Goal: Information Seeking & Learning: Check status

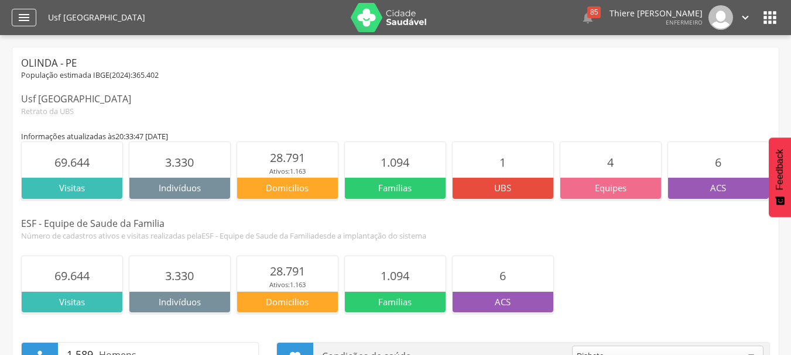
click at [33, 15] on div "" at bounding box center [24, 18] width 25 height 18
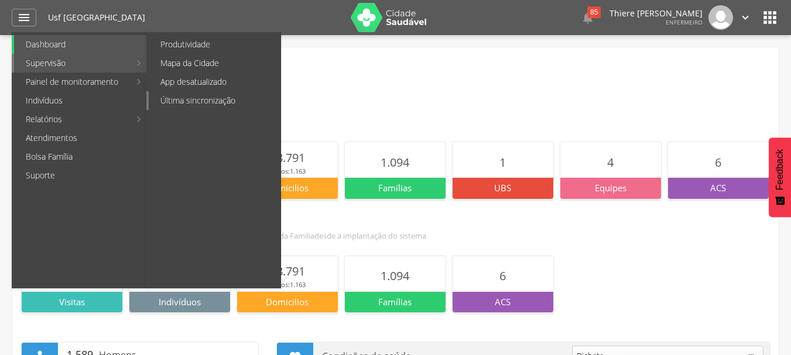
click at [192, 103] on link "Última sincronização" at bounding box center [215, 100] width 132 height 19
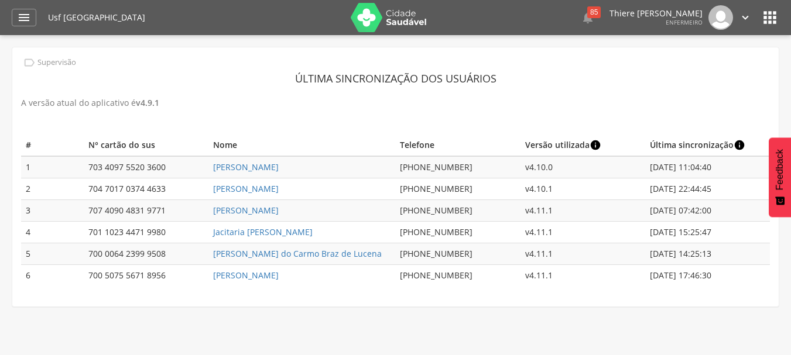
scroll to position [35, 0]
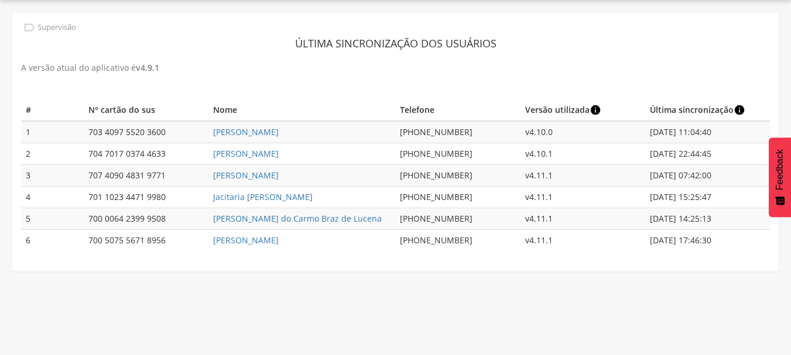
click at [542, 138] on td "v4.10.0" at bounding box center [582, 132] width 125 height 22
drag, startPoint x: 674, startPoint y: 139, endPoint x: 721, endPoint y: 135, distance: 47.0
click at [721, 135] on td "28/05/2025 11:04:40" at bounding box center [707, 132] width 125 height 22
drag, startPoint x: 656, startPoint y: 152, endPoint x: 671, endPoint y: 156, distance: 15.2
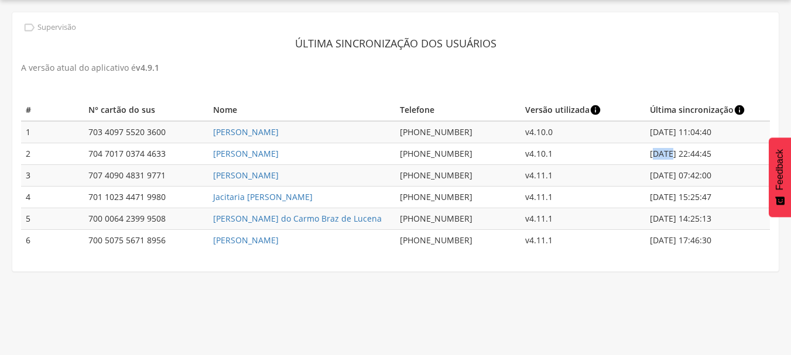
click at [671, 156] on td "29/07/2025 22:44:45" at bounding box center [707, 154] width 125 height 22
drag, startPoint x: 658, startPoint y: 173, endPoint x: 723, endPoint y: 180, distance: 65.9
click at [723, 180] on td "27/08/2025 07:42:00" at bounding box center [707, 176] width 125 height 22
click at [724, 180] on td "27/08/2025 07:42:00" at bounding box center [707, 176] width 125 height 22
drag, startPoint x: 654, startPoint y: 194, endPoint x: 719, endPoint y: 205, distance: 66.0
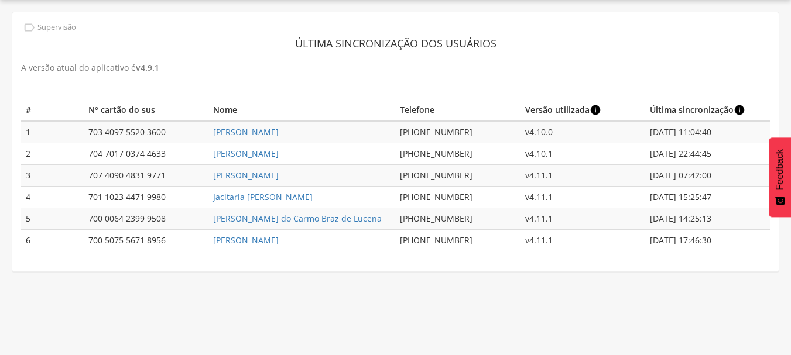
click at [719, 205] on td "09/09/2025 15:25:47" at bounding box center [707, 198] width 125 height 22
drag, startPoint x: 656, startPoint y: 216, endPoint x: 726, endPoint y: 222, distance: 70.5
click at [726, 222] on td "10/09/2025 14:25:13" at bounding box center [707, 219] width 125 height 22
click at [711, 243] on td "10/09/2025 17:46:30" at bounding box center [707, 241] width 125 height 22
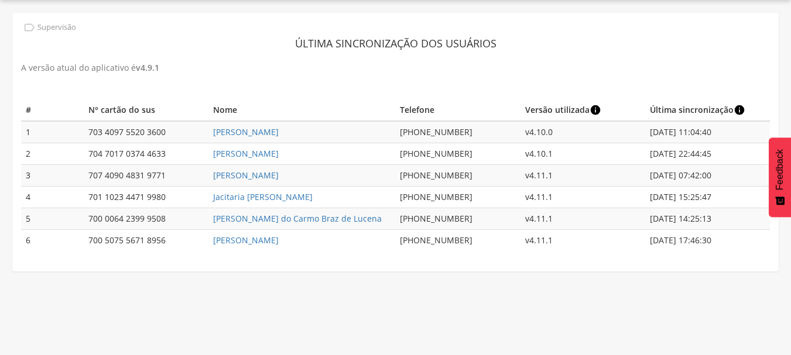
click at [711, 243] on td "10/09/2025 17:46:30" at bounding box center [707, 241] width 125 height 22
click at [711, 239] on td "10/09/2025 17:46:30" at bounding box center [707, 241] width 125 height 22
drag, startPoint x: 738, startPoint y: 246, endPoint x: 699, endPoint y: 233, distance: 41.3
click at [700, 234] on td "10/09/2025 17:46:30" at bounding box center [707, 241] width 125 height 22
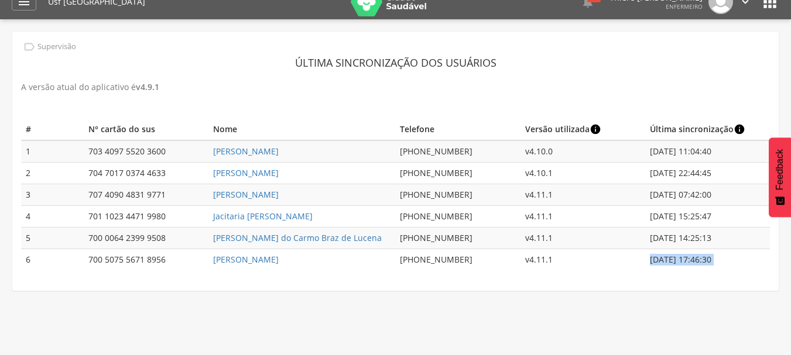
scroll to position [0, 0]
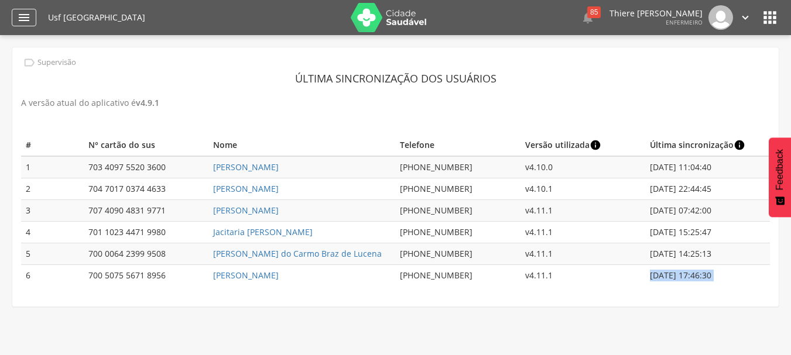
click at [18, 25] on div "" at bounding box center [24, 18] width 25 height 18
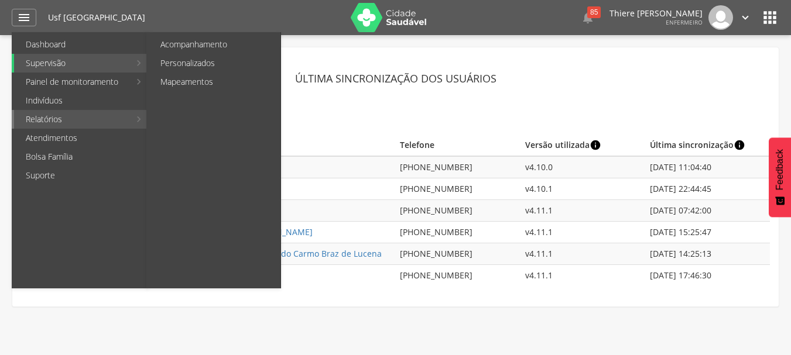
click at [70, 122] on link "Relatórios" at bounding box center [72, 119] width 116 height 19
click at [77, 121] on link "Relatórios" at bounding box center [72, 119] width 116 height 19
drag, startPoint x: 121, startPoint y: 126, endPoint x: 132, endPoint y: 122, distance: 12.2
click at [126, 124] on link "Relatórios" at bounding box center [72, 119] width 116 height 19
click at [134, 121] on li "Relatórios Acompanhamento Personalizados Mapeamentos" at bounding box center [80, 119] width 136 height 19
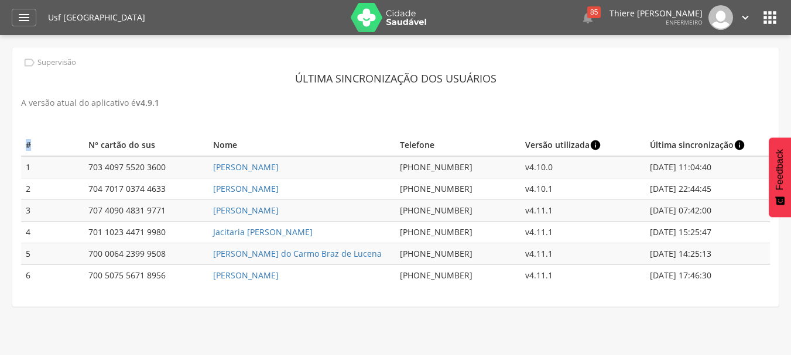
drag, startPoint x: 134, startPoint y: 121, endPoint x: 122, endPoint y: 126, distance: 13.2
click at [133, 121] on div " Supervisão Última sincronização dos usuários A versão atual do aplicativo é v…" at bounding box center [395, 176] width 766 height 259
click at [30, 13] on icon "" at bounding box center [24, 18] width 14 height 14
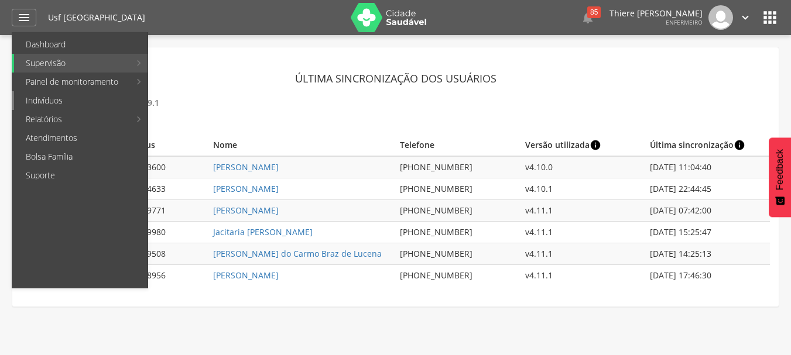
click at [82, 97] on link "Indivíduos" at bounding box center [80, 100] width 133 height 19
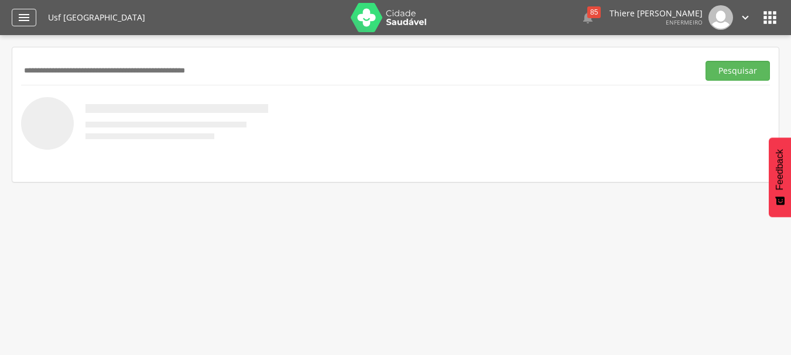
click at [19, 19] on icon "" at bounding box center [24, 18] width 14 height 14
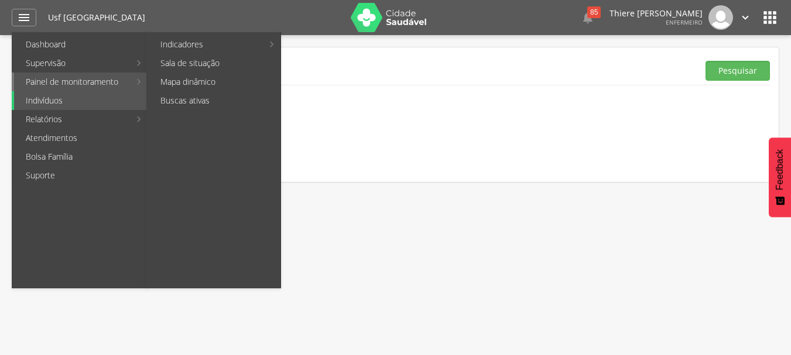
click at [120, 79] on link "Painel de monitoramento" at bounding box center [72, 82] width 116 height 19
click at [176, 85] on link "Mapa dinâmico" at bounding box center [215, 82] width 132 height 19
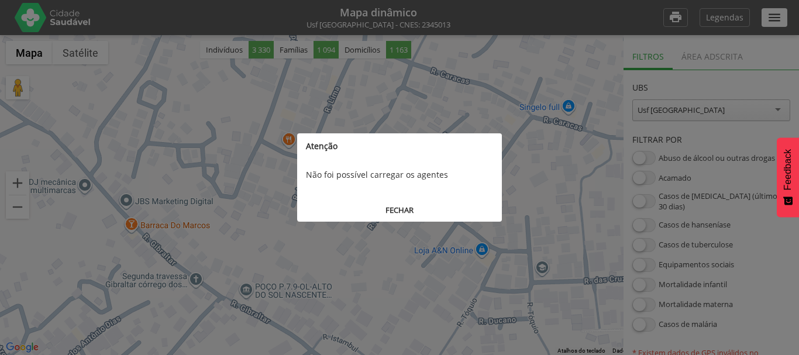
click at [393, 210] on button "FECHAR" at bounding box center [399, 211] width 205 height 22
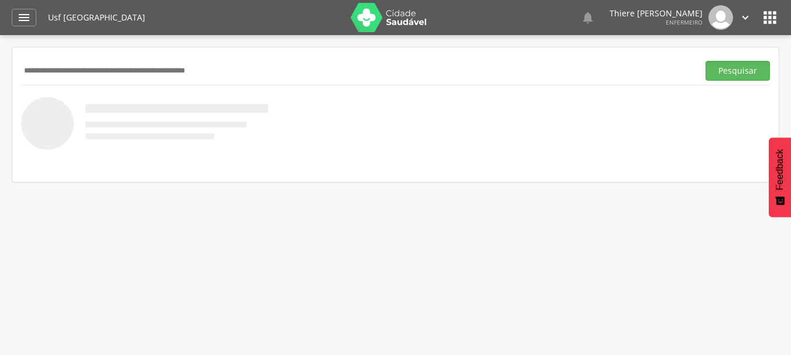
click at [32, 16] on div "" at bounding box center [24, 18] width 25 height 18
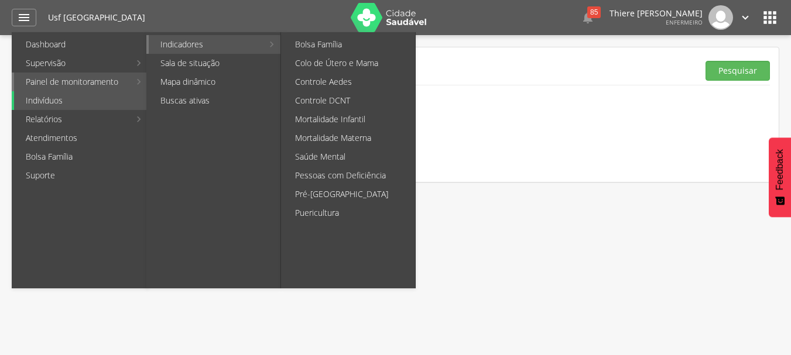
click at [211, 45] on link "Indicadores" at bounding box center [206, 44] width 114 height 19
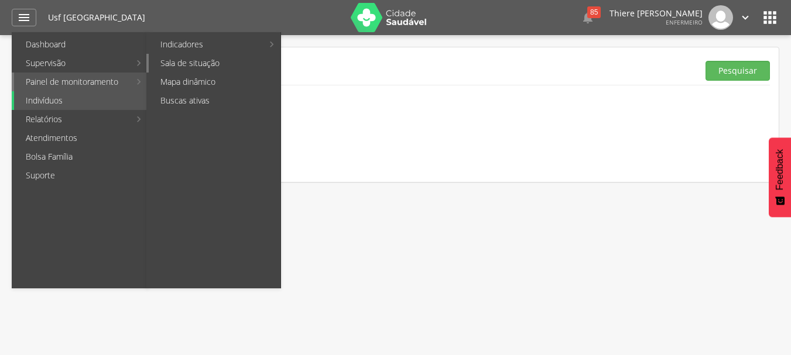
click at [211, 59] on link "Sala de situação" at bounding box center [215, 63] width 132 height 19
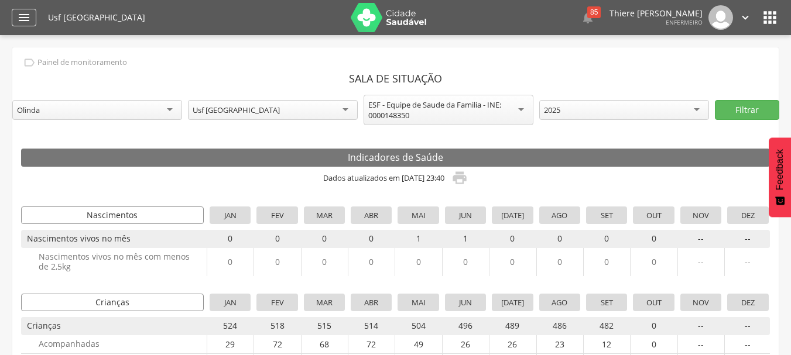
click at [33, 17] on div "" at bounding box center [24, 18] width 25 height 18
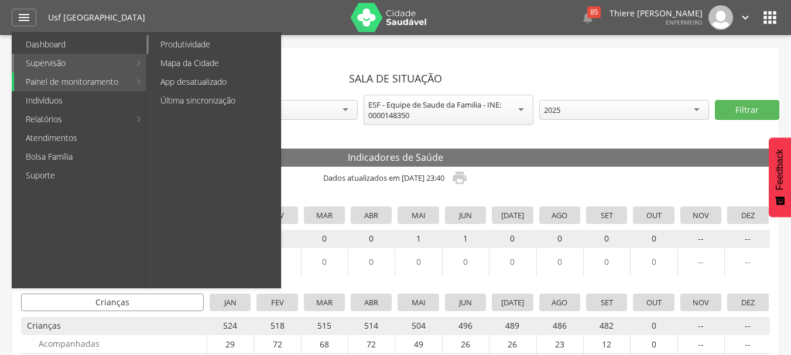
click at [200, 47] on link "Produtividade" at bounding box center [215, 44] width 132 height 19
type input "**********"
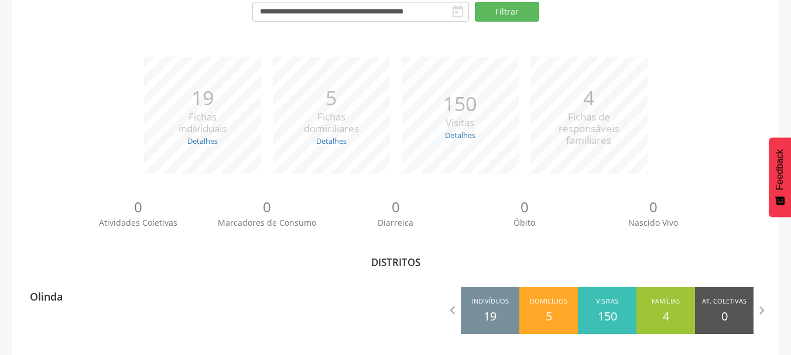
scroll to position [129, 0]
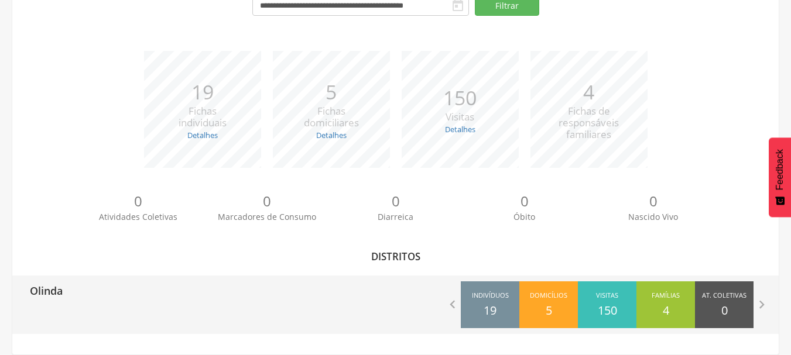
click at [435, 307] on div " Indivíduos 19 Domicílios 5 Visitas 150 Famílias 4 At. Coletivas 0 M. Consumo …" at bounding box center [587, 305] width 383 height 59
click at [511, 311] on div "Indivíduos 19" at bounding box center [490, 304] width 59 height 47
click at [407, 291] on div " Indivíduos 19 Domicílios 5 Visitas 150 Famílias 4 At. Coletivas 0 M. Consumo …" at bounding box center [587, 305] width 383 height 59
click at [755, 293] on div " Indivíduos 19 Domicílios 5 Visitas 150 Famílias 4 At. Coletivas 0 M. Consumo …" at bounding box center [587, 305] width 383 height 59
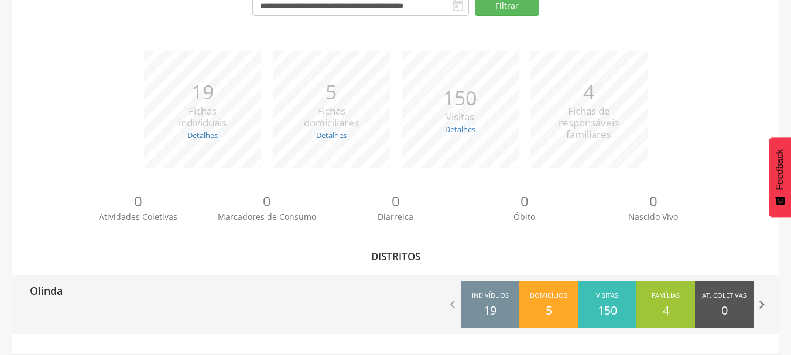
click at [768, 300] on icon "" at bounding box center [761, 305] width 16 height 16
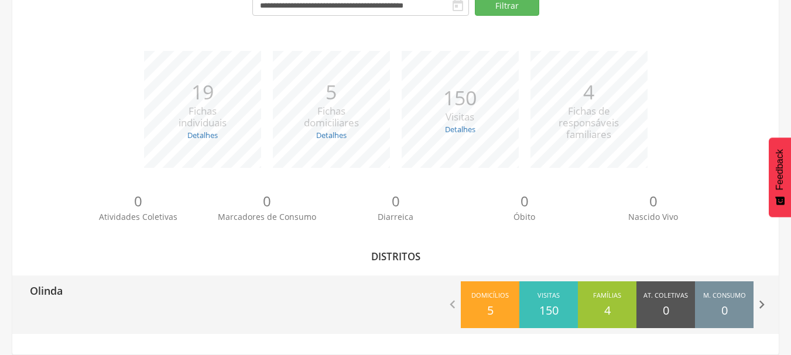
click at [763, 302] on icon "" at bounding box center [761, 305] width 16 height 16
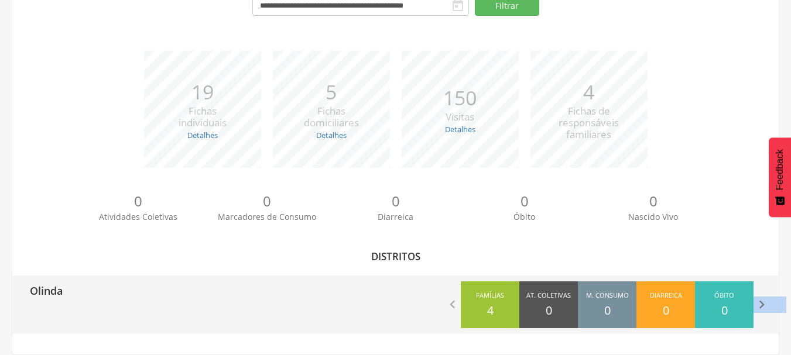
click at [763, 302] on icon "" at bounding box center [761, 305] width 16 height 16
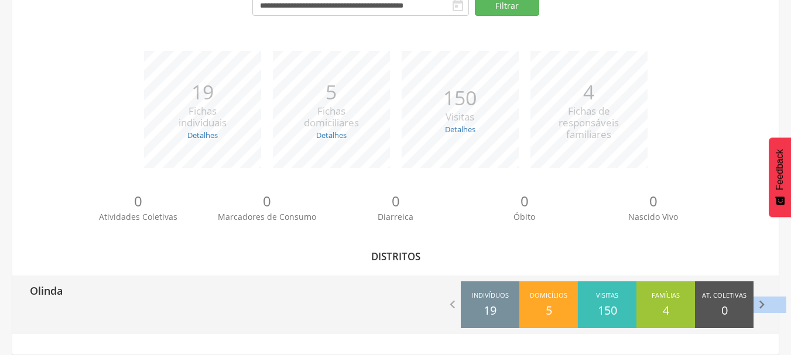
click at [763, 302] on icon "" at bounding box center [761, 305] width 16 height 16
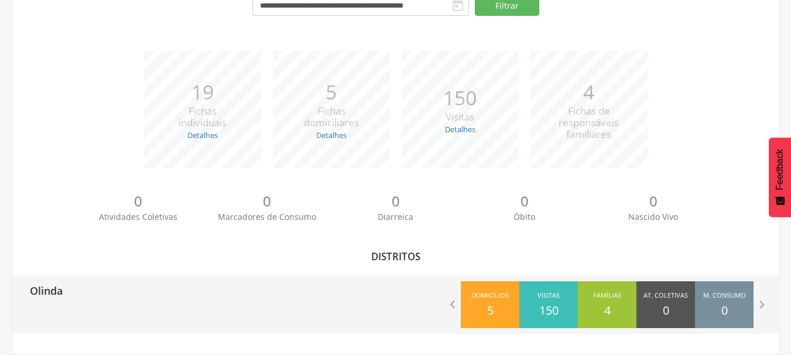
click at [100, 286] on div "Olinda" at bounding box center [203, 290] width 383 height 29
type input "**********"
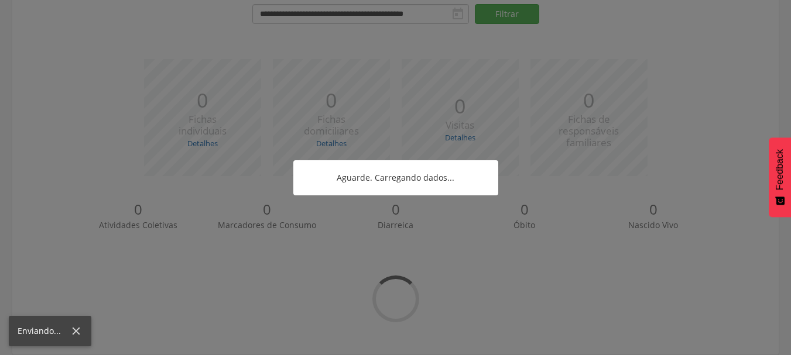
click at [100, 286] on div at bounding box center [395, 177] width 791 height 355
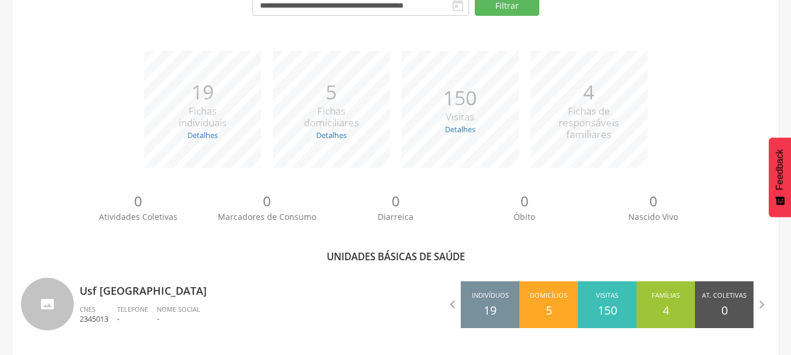
scroll to position [136, 0]
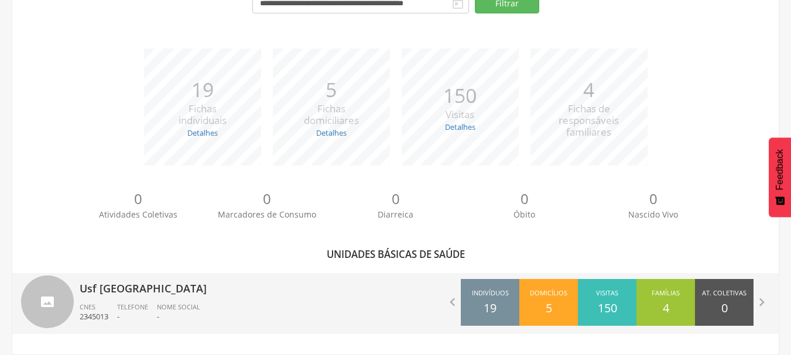
click at [321, 300] on div "Usf Alto do Sol Nascente CNES 2345013 Telefone - Nome Social -" at bounding box center [233, 303] width 307 height 61
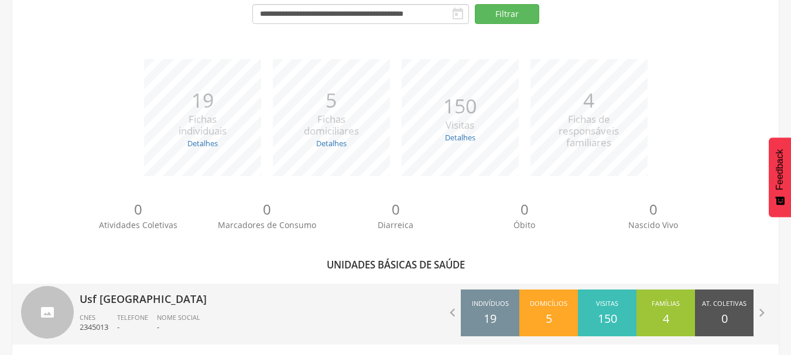
type input "**********"
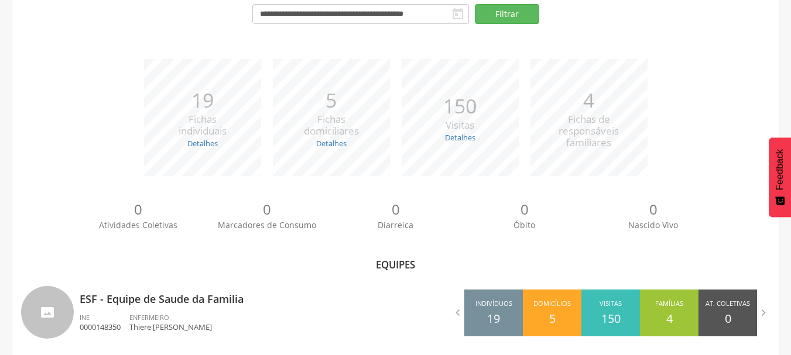
scroll to position [136, 0]
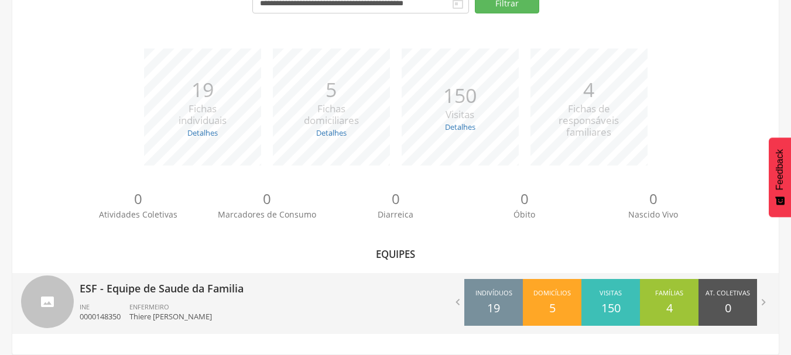
click at [158, 321] on p "Thiere [PERSON_NAME]" at bounding box center [170, 316] width 83 height 11
type input "**********"
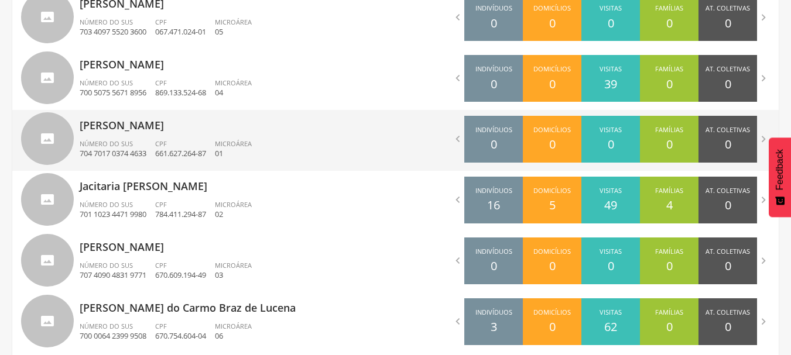
scroll to position [456, 0]
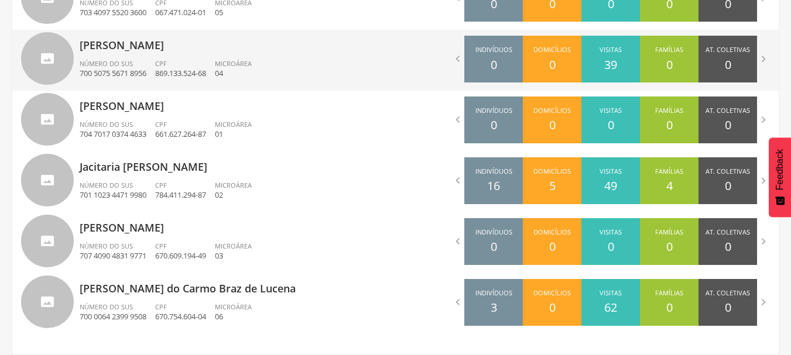
click at [203, 66] on div "CPF 869.133.524-68" at bounding box center [185, 69] width 60 height 20
type input "**********"
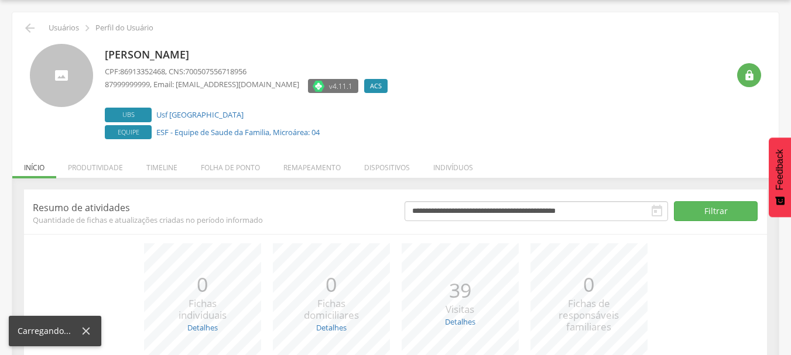
scroll to position [143, 0]
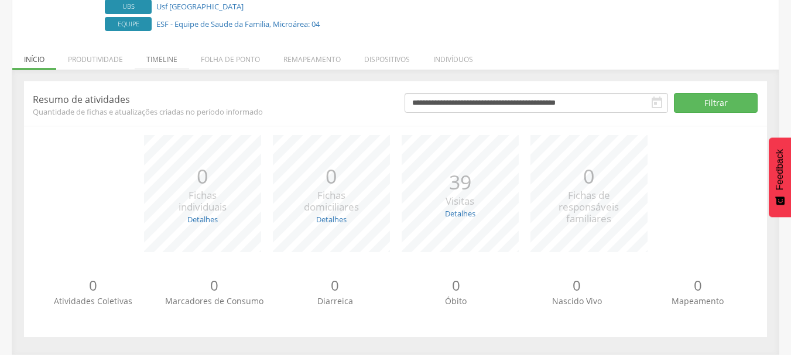
click at [167, 60] on li "Timeline" at bounding box center [162, 57] width 54 height 28
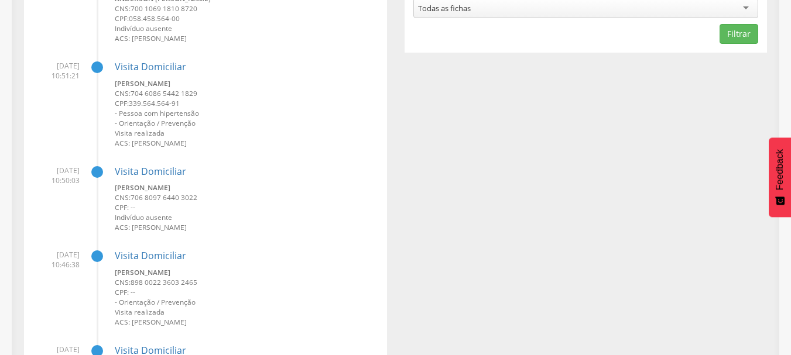
scroll to position [339, 0]
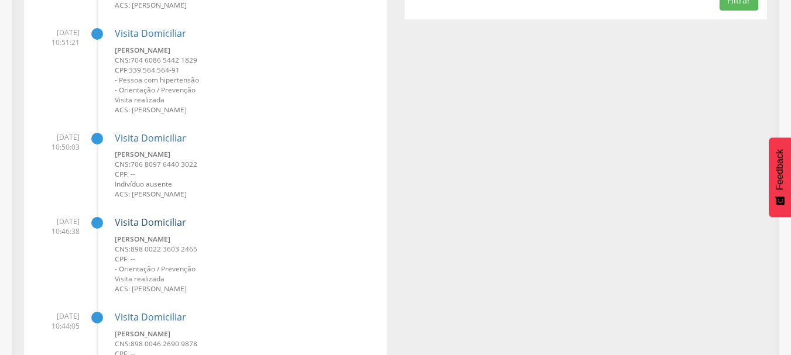
click at [160, 220] on link "Visita Domiciliar" at bounding box center [150, 222] width 71 height 13
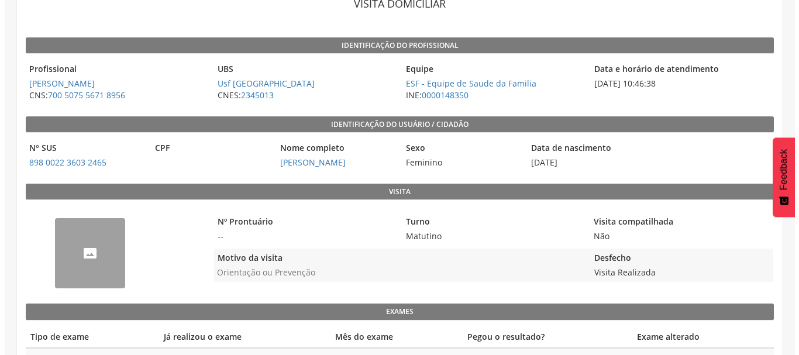
scroll to position [144, 0]
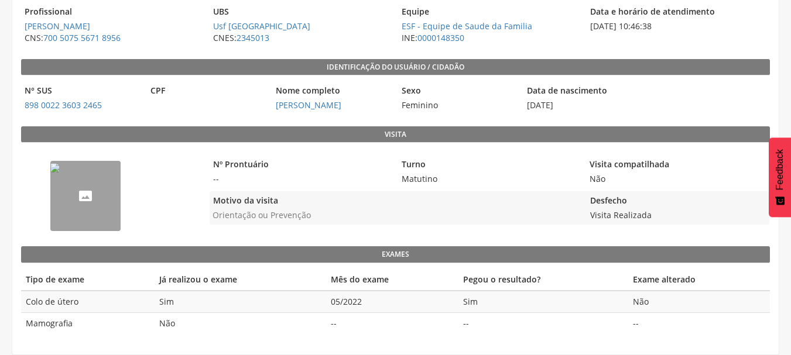
click at [127, 190] on div "--" at bounding box center [112, 192] width 183 height 86
click at [60, 173] on img "--" at bounding box center [54, 167] width 9 height 9
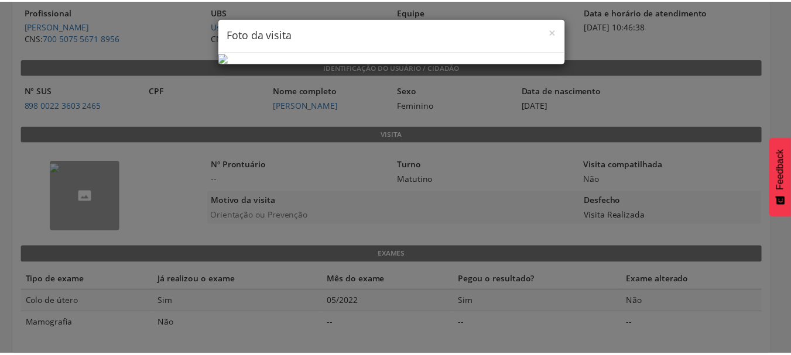
scroll to position [64, 0]
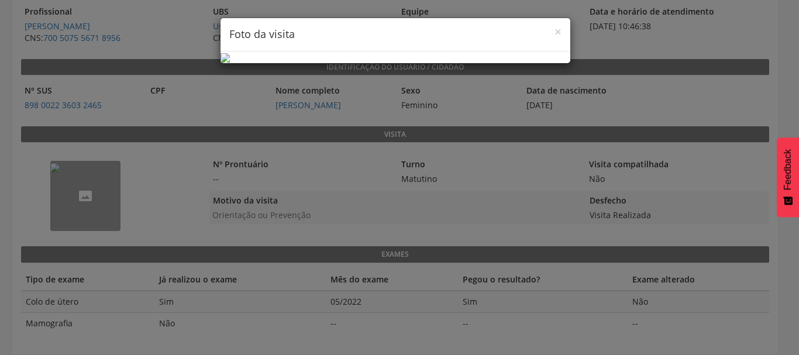
drag, startPoint x: 610, startPoint y: 119, endPoint x: 597, endPoint y: 121, distance: 12.9
click at [610, 119] on div "× Foto da visita" at bounding box center [399, 177] width 799 height 355
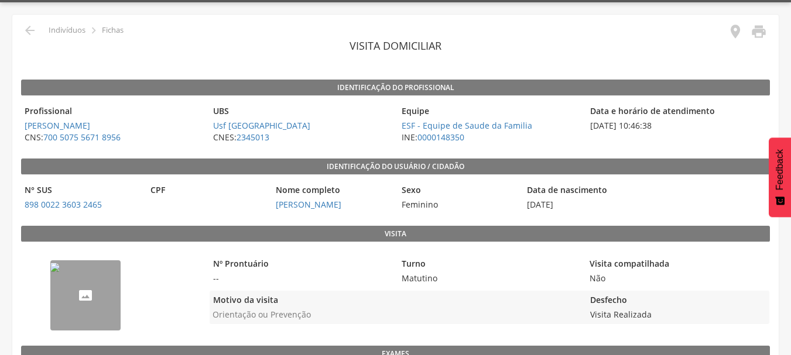
scroll to position [0, 0]
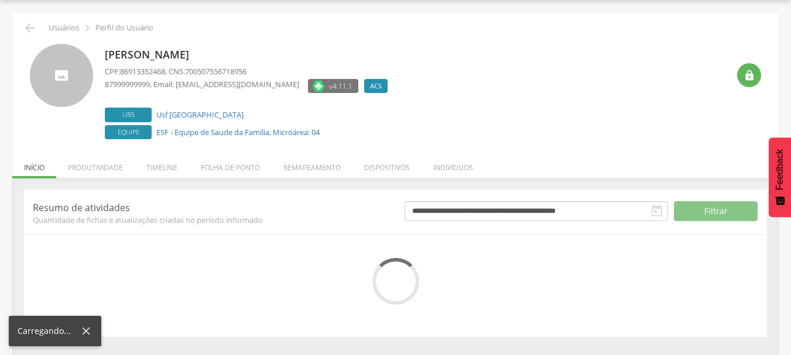
scroll to position [143, 0]
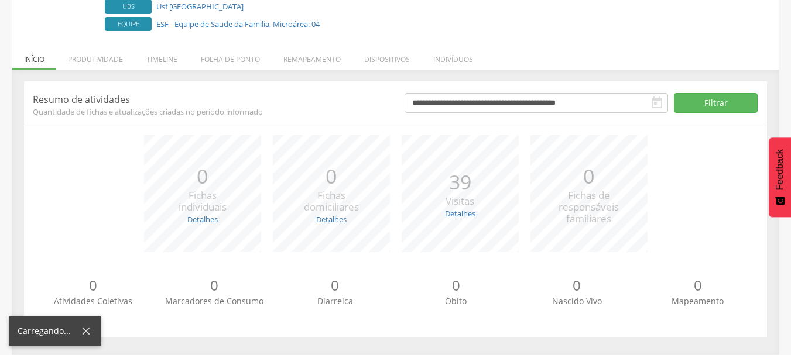
click at [169, 167] on div "*** 0 Fichas individuais Detalhes Novas: 0 Atualizadas: 0" at bounding box center [202, 193] width 129 height 117
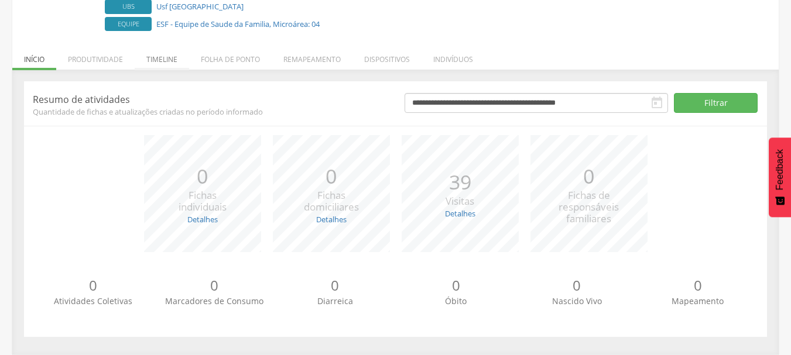
click at [162, 59] on li "Timeline" at bounding box center [162, 57] width 54 height 28
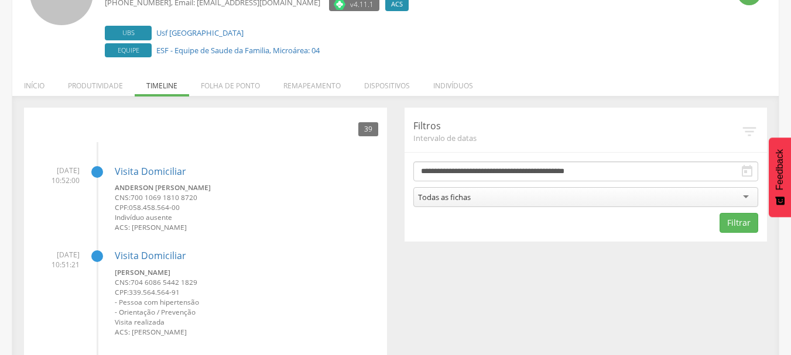
scroll to position [0, 0]
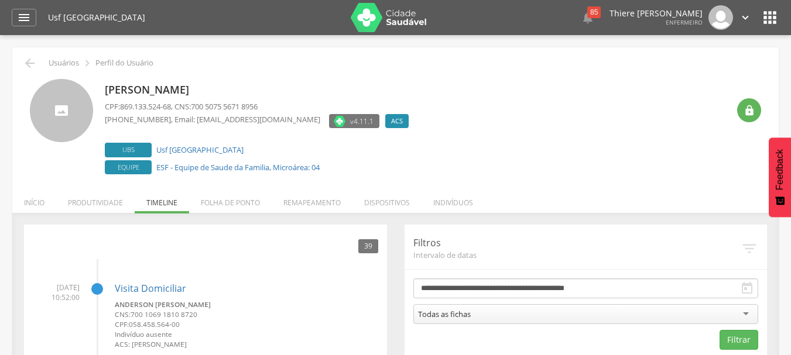
click at [50, 111] on div at bounding box center [61, 110] width 63 height 63
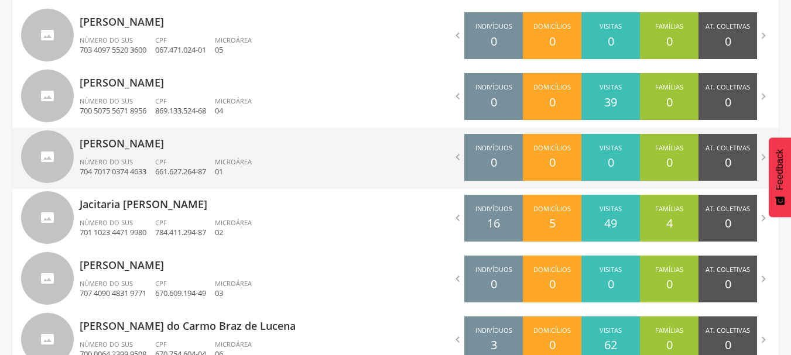
scroll to position [398, 0]
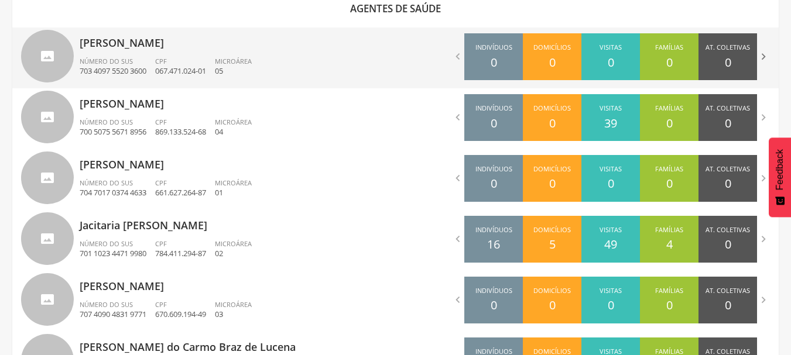
click at [763, 59] on icon "" at bounding box center [763, 56] width 13 height 13
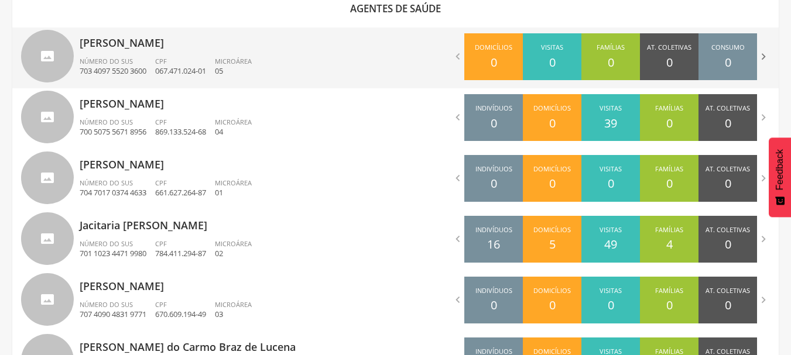
click at [763, 59] on icon "" at bounding box center [763, 56] width 13 height 13
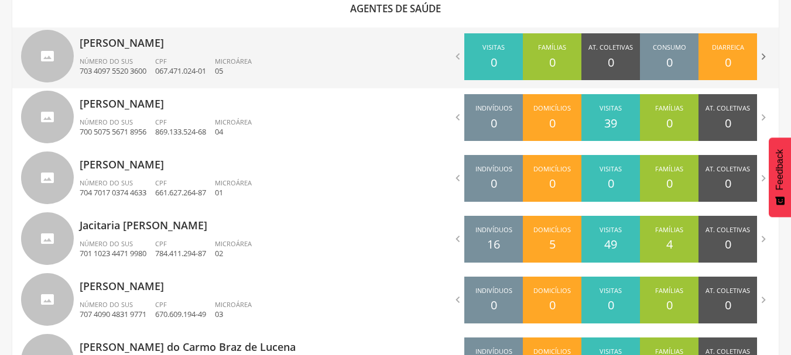
click at [763, 59] on icon "" at bounding box center [763, 56] width 13 height 13
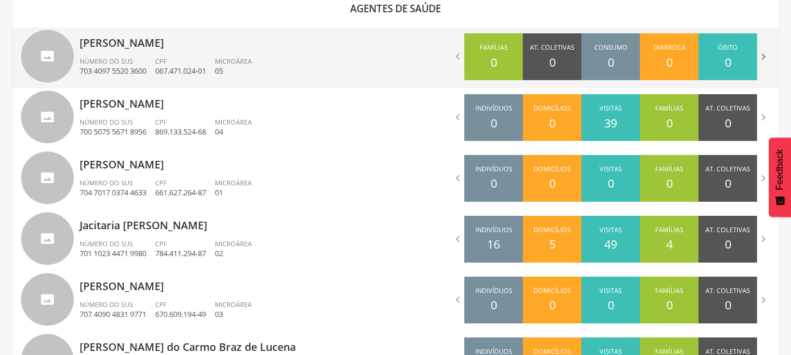
click at [763, 59] on icon "" at bounding box center [763, 56] width 13 height 13
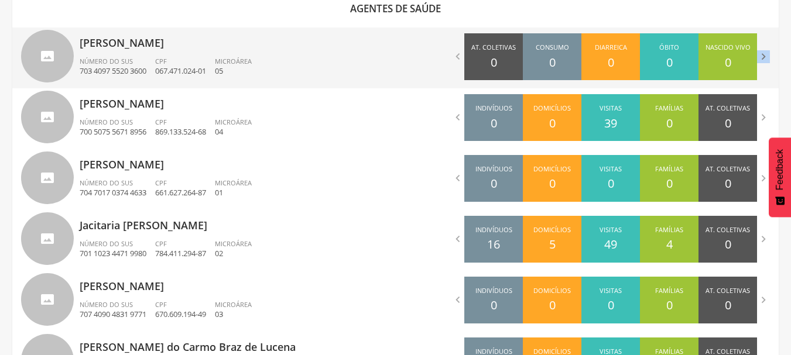
click at [763, 59] on icon "" at bounding box center [763, 56] width 13 height 13
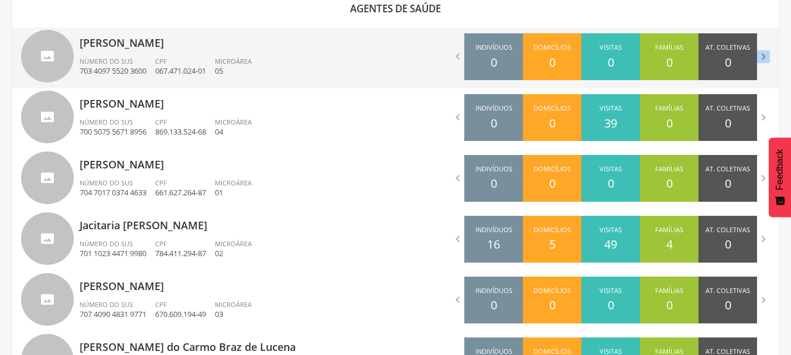
click at [763, 59] on icon "" at bounding box center [763, 56] width 13 height 13
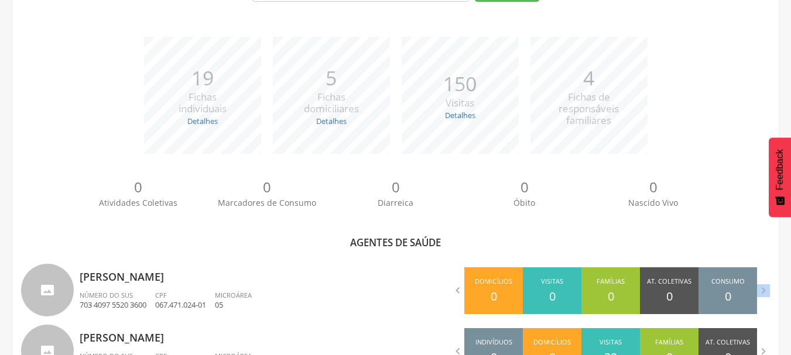
scroll to position [0, 0]
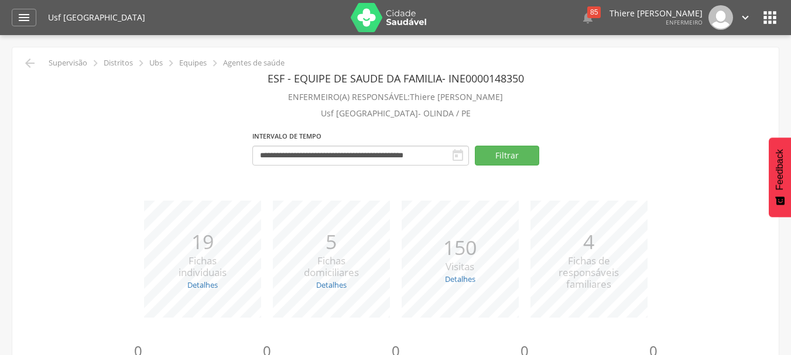
click at [750, 12] on icon "" at bounding box center [745, 17] width 13 height 13
click at [717, 66] on link "Sair" at bounding box center [704, 67] width 92 height 15
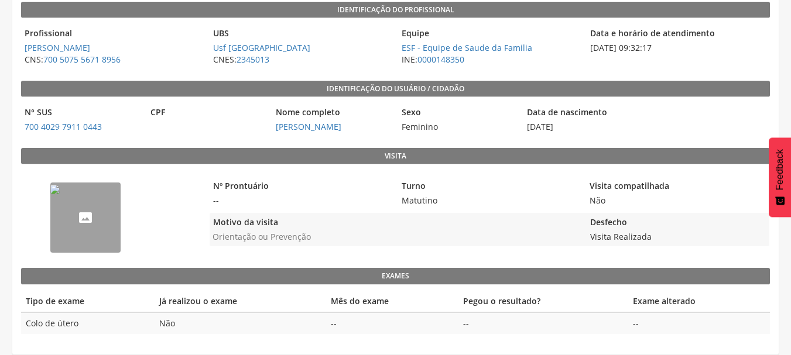
click at [60, 194] on img "--" at bounding box center [54, 189] width 9 height 9
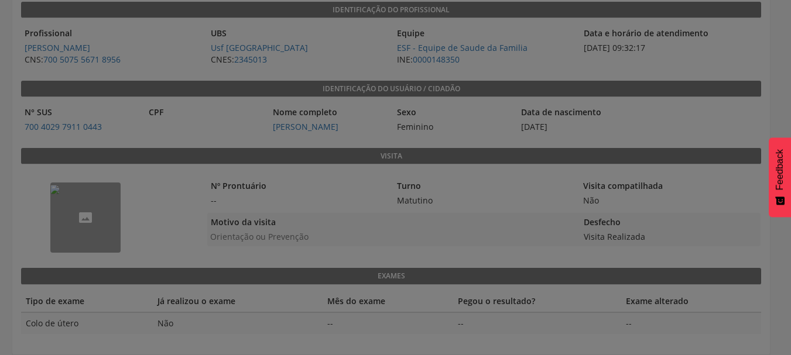
scroll to position [127, 0]
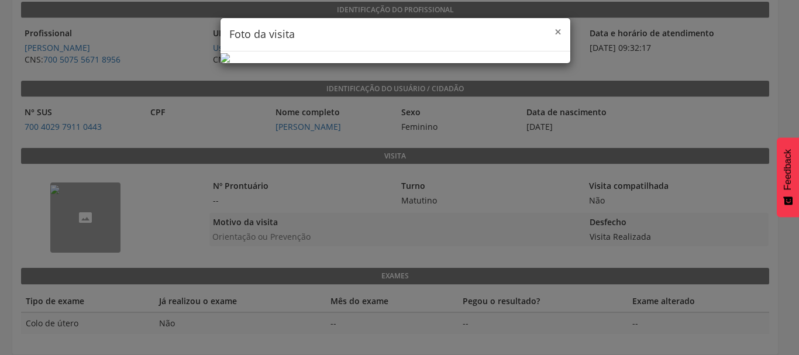
click at [555, 32] on span "×" at bounding box center [558, 31] width 7 height 16
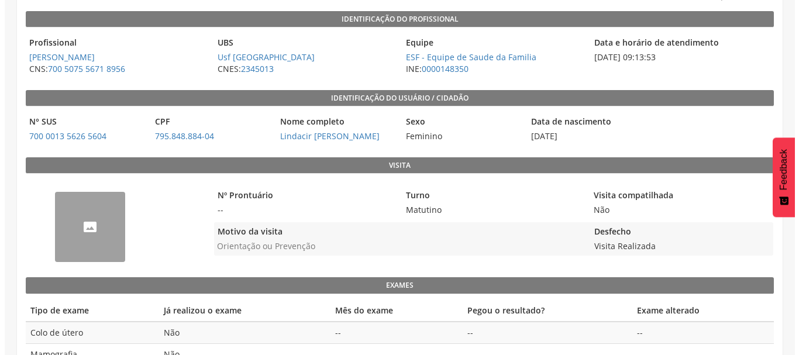
scroll to position [118, 0]
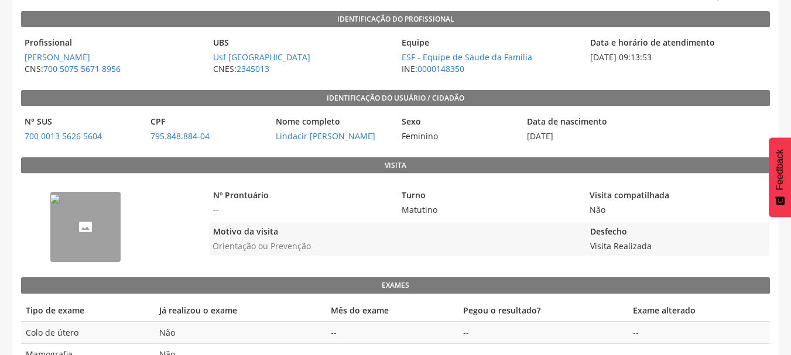
click at [60, 204] on img "--" at bounding box center [54, 198] width 9 height 9
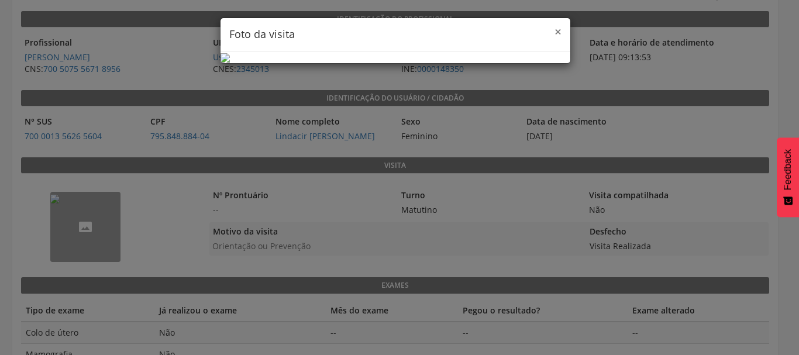
click at [555, 29] on span "×" at bounding box center [558, 31] width 7 height 16
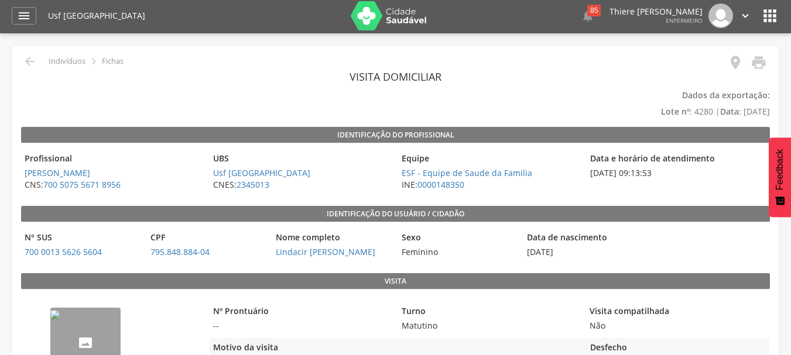
scroll to position [0, 0]
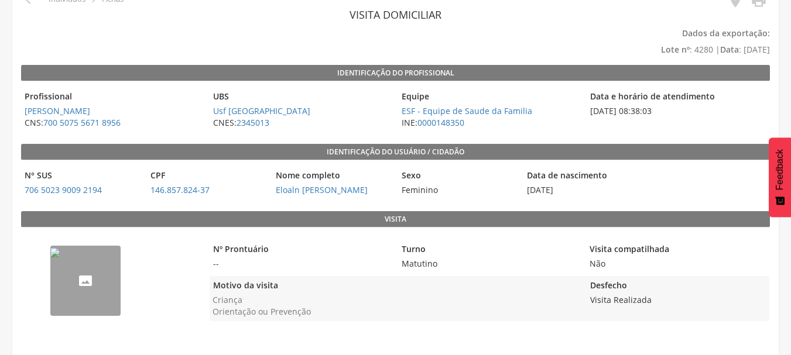
scroll to position [66, 0]
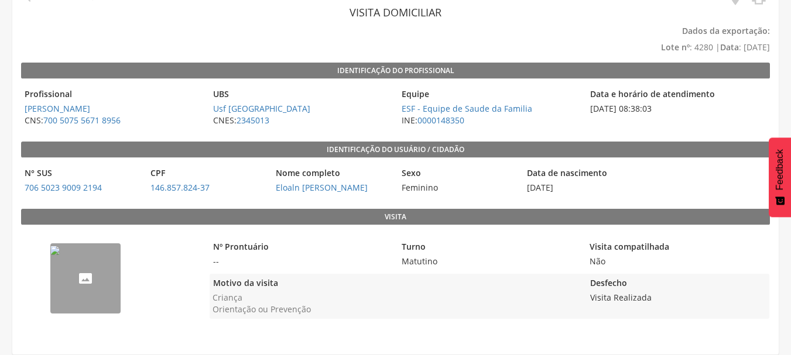
click at [60, 248] on img "--" at bounding box center [54, 250] width 9 height 9
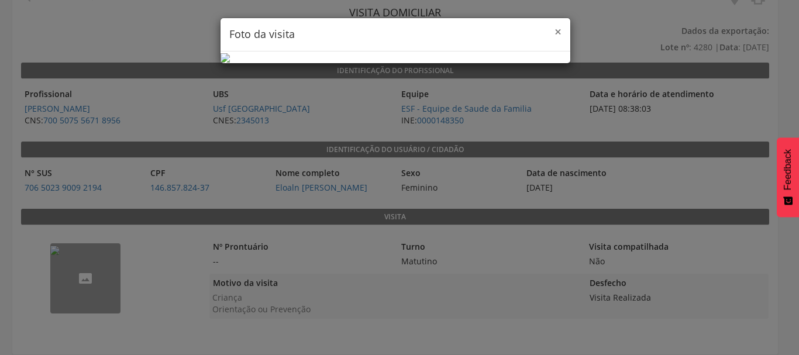
click at [551, 30] on div "× Foto da visita" at bounding box center [396, 34] width 350 height 33
click at [555, 30] on span "×" at bounding box center [558, 31] width 7 height 16
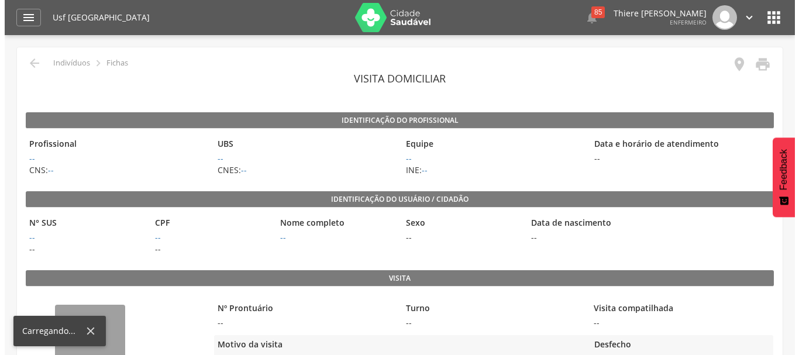
scroll to position [118, 0]
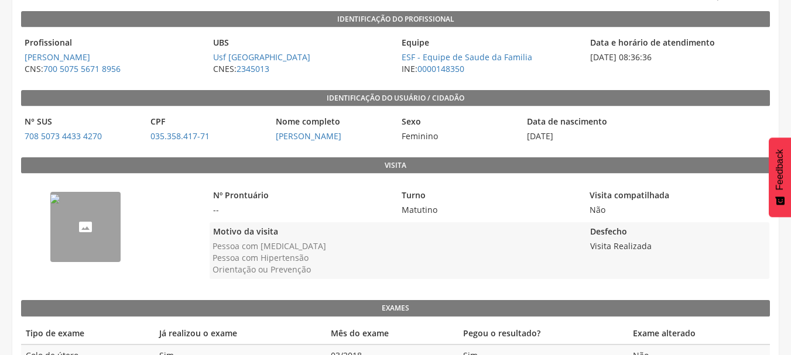
click at [123, 213] on div "--" at bounding box center [112, 234] width 183 height 109
click at [60, 204] on img "--" at bounding box center [54, 198] width 9 height 9
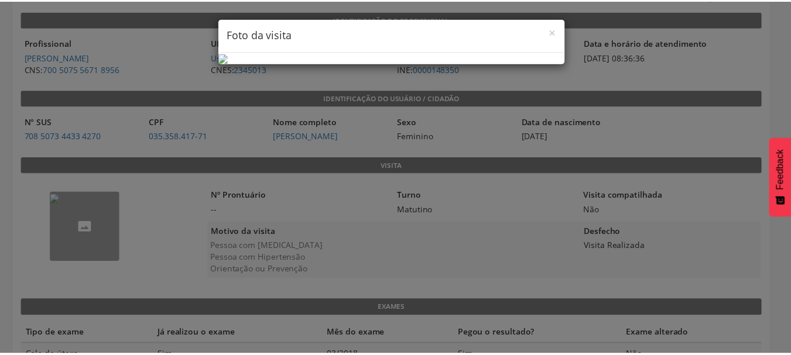
scroll to position [0, 0]
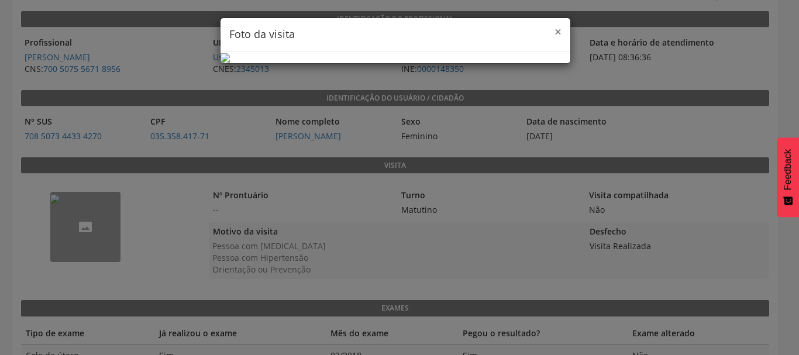
click at [555, 29] on span "×" at bounding box center [558, 31] width 7 height 16
